Goal: Navigation & Orientation: Find specific page/section

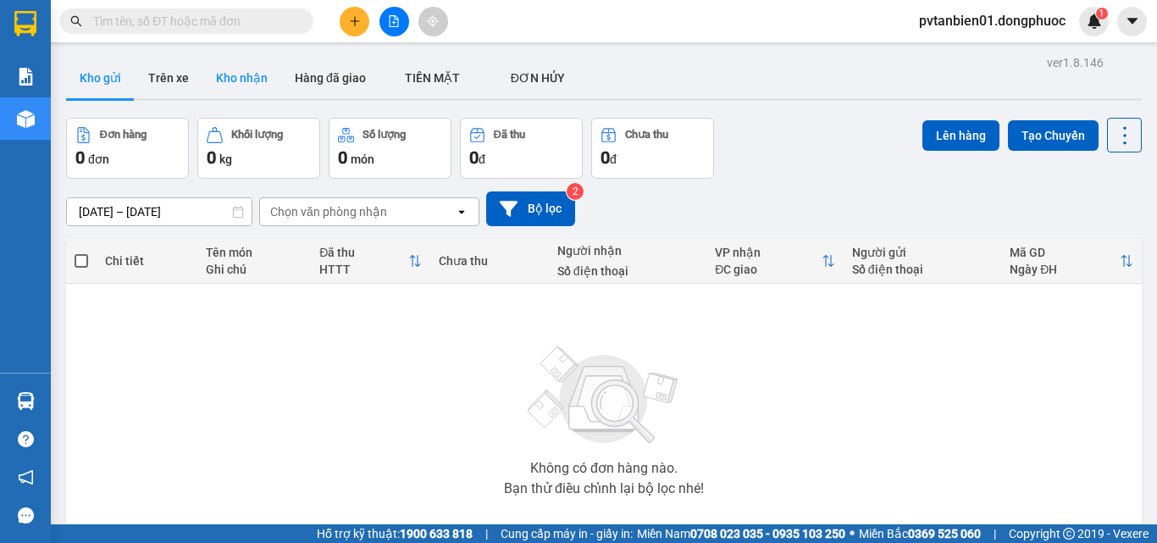
click at [235, 81] on button "Kho nhận" at bounding box center [241, 78] width 79 height 41
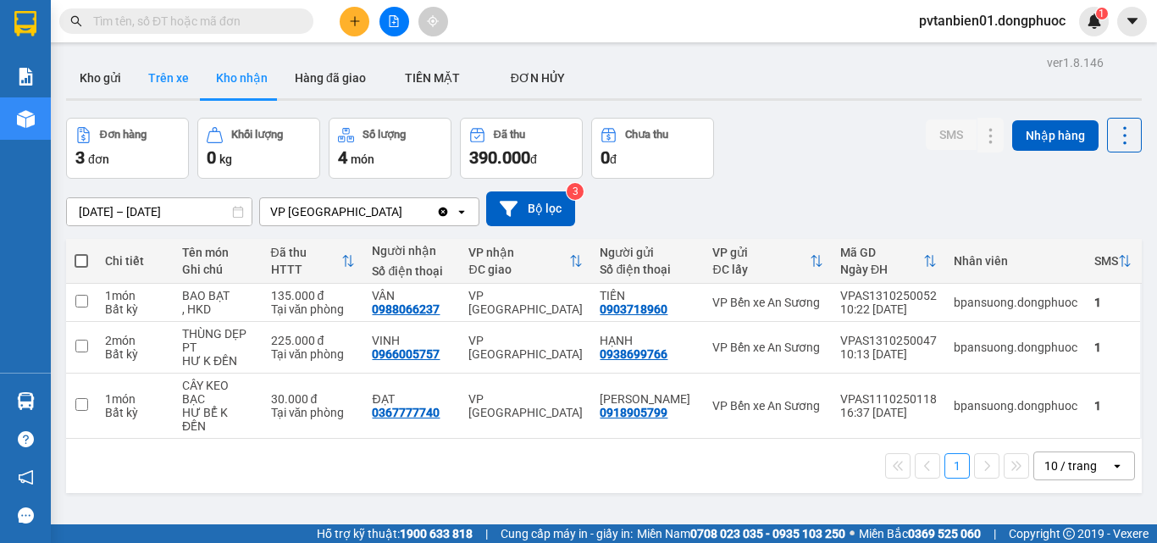
click at [163, 64] on button "Trên xe" at bounding box center [169, 78] width 68 height 41
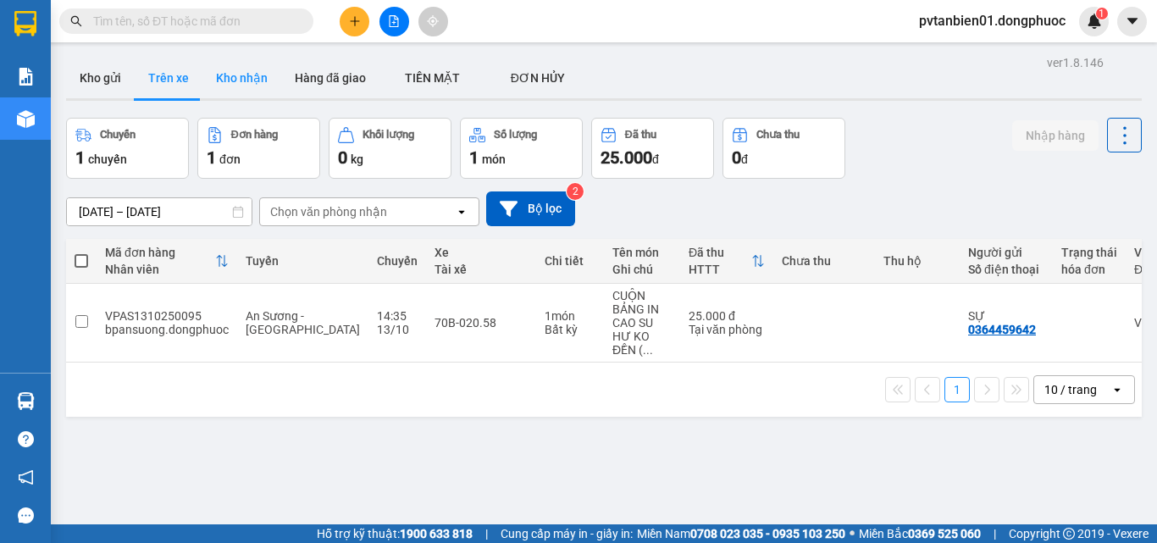
click at [245, 82] on button "Kho nhận" at bounding box center [241, 78] width 79 height 41
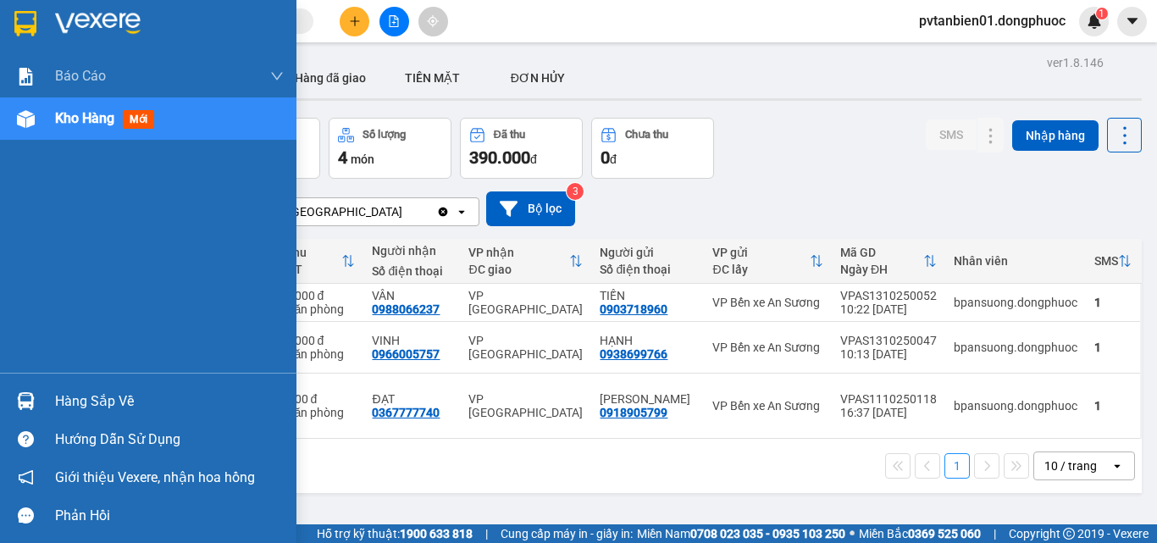
click at [42, 401] on div "Hàng sắp về" at bounding box center [148, 401] width 296 height 38
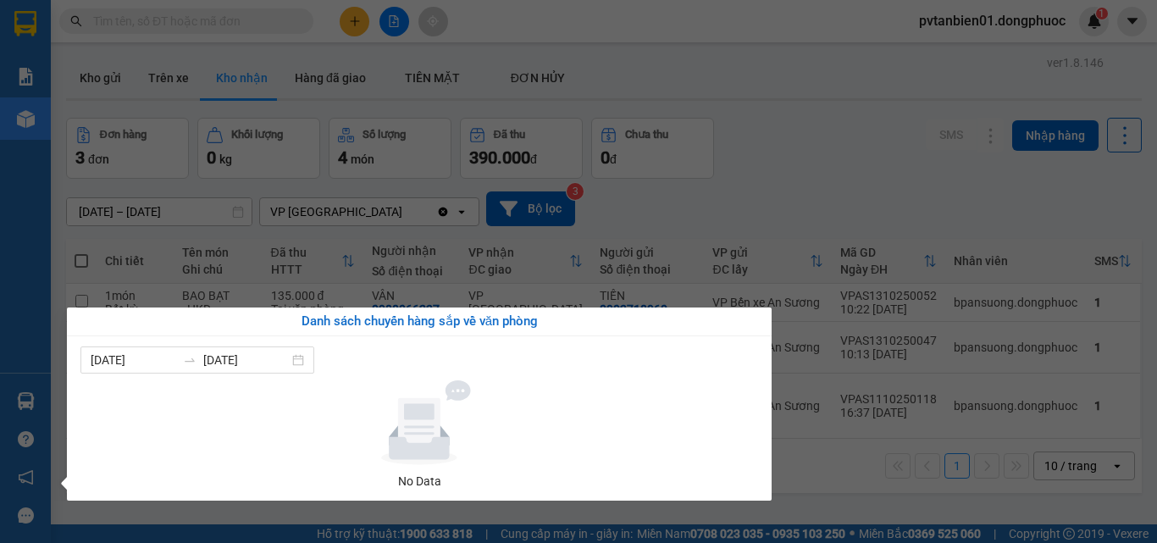
click at [42, 401] on div "Báo cáo Mẫu 1: Báo cáo dòng tiền theo nhân viên Mẫu 1: Báo cáo dòng tiền theo n…" at bounding box center [25, 271] width 51 height 543
